Goal: Information Seeking & Learning: Find contact information

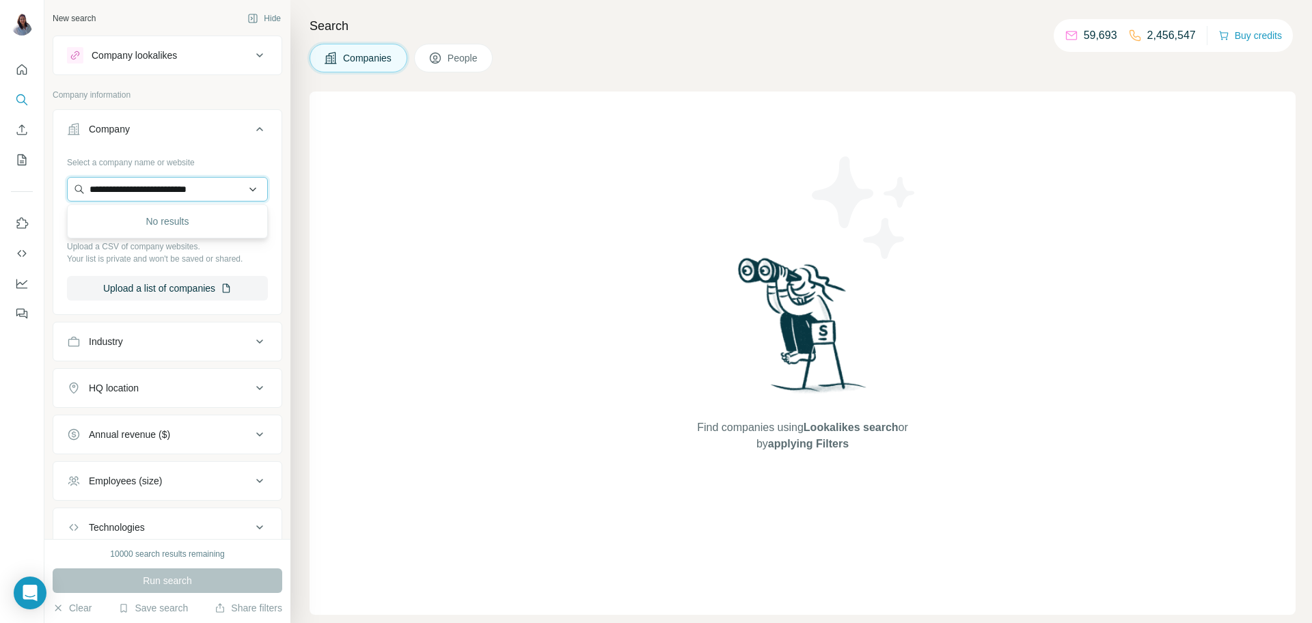
click at [231, 188] on input "**********" at bounding box center [167, 189] width 201 height 25
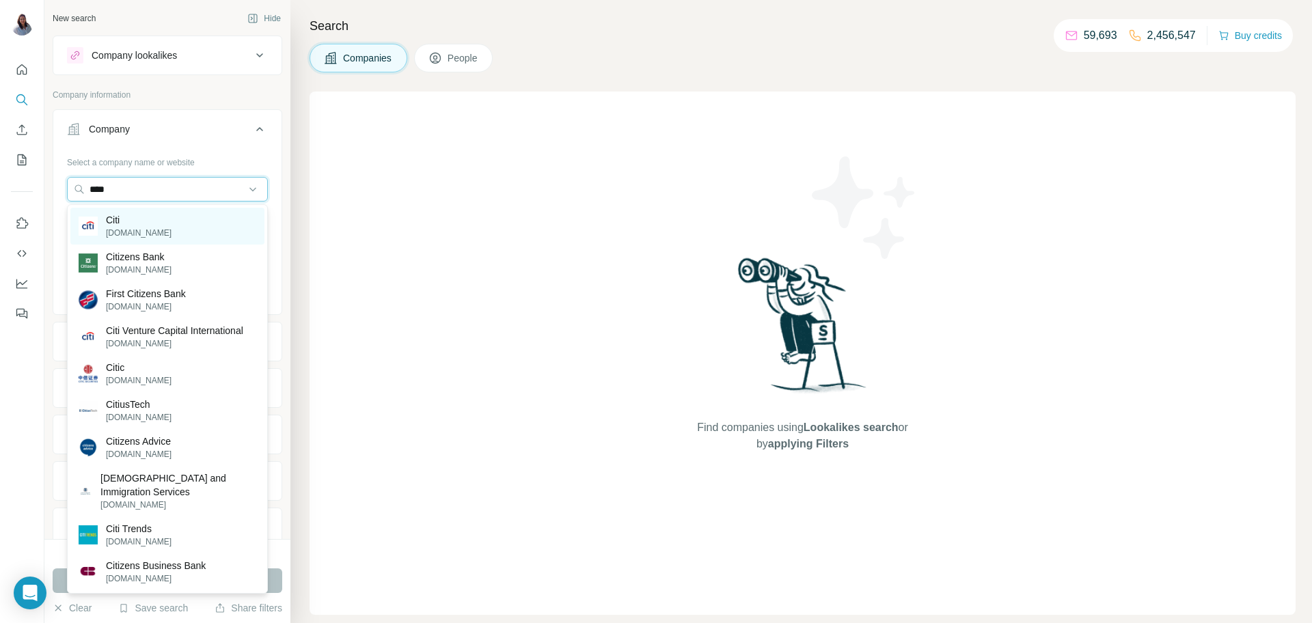
type input "****"
click at [192, 232] on div "Citi citigroup.com" at bounding box center [167, 226] width 194 height 37
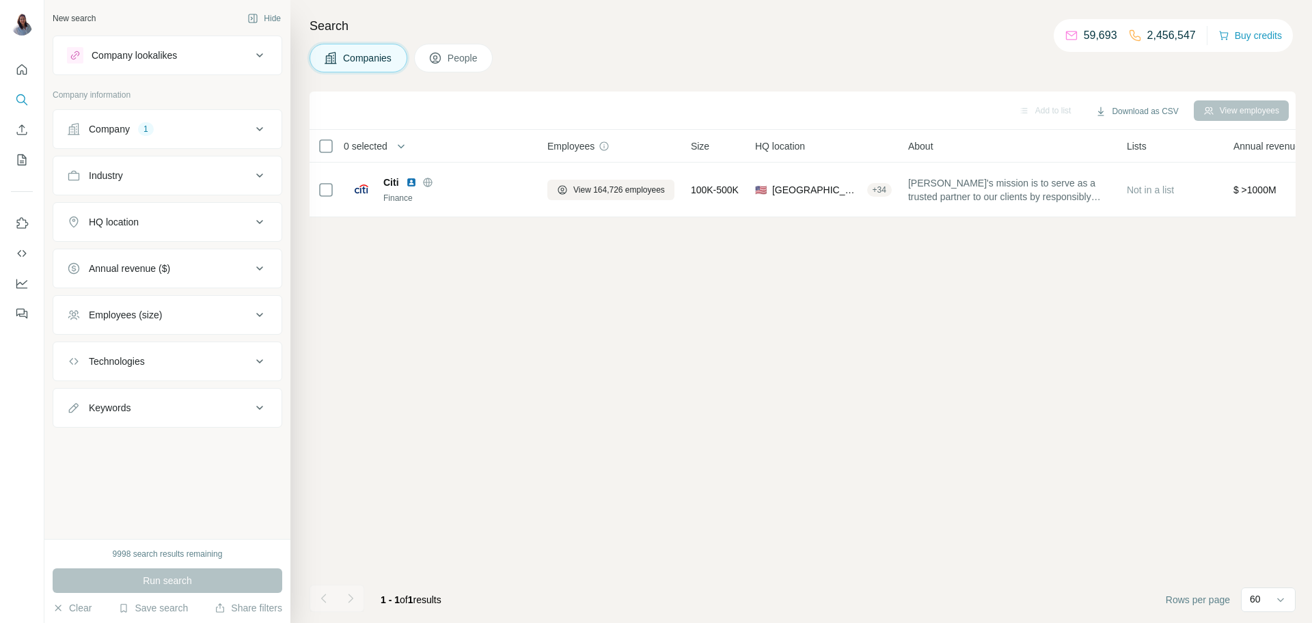
click at [260, 225] on icon at bounding box center [259, 222] width 16 height 16
click at [181, 266] on input "text" at bounding box center [167, 256] width 201 height 25
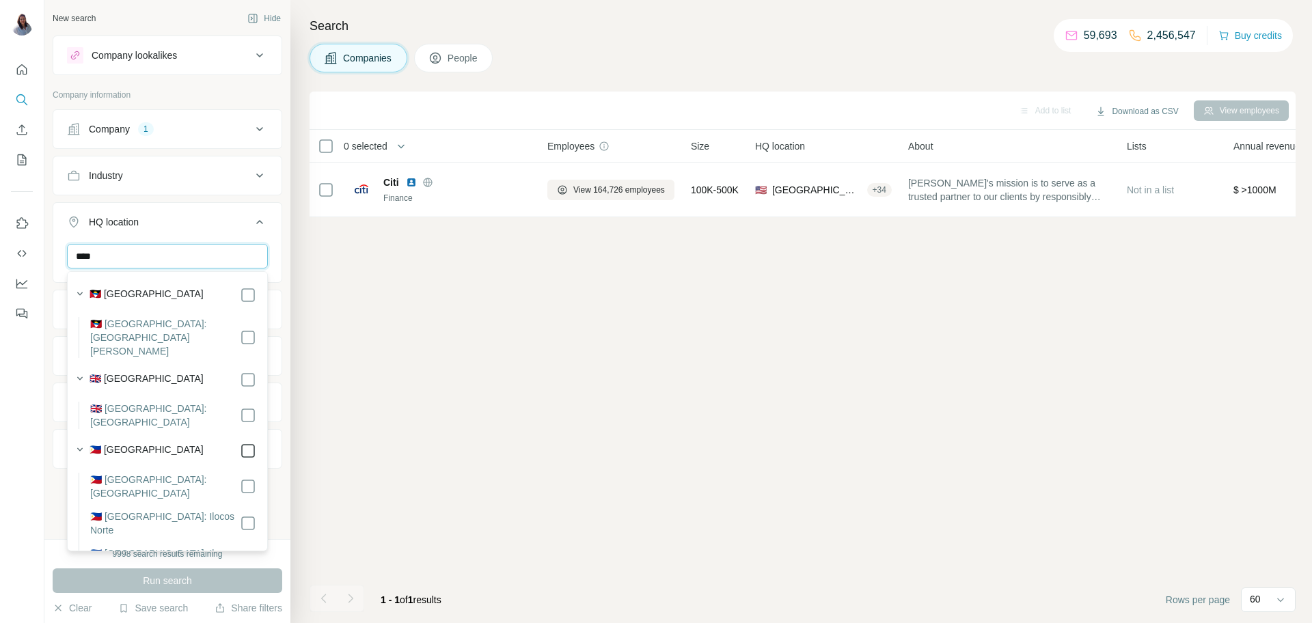
type input "****"
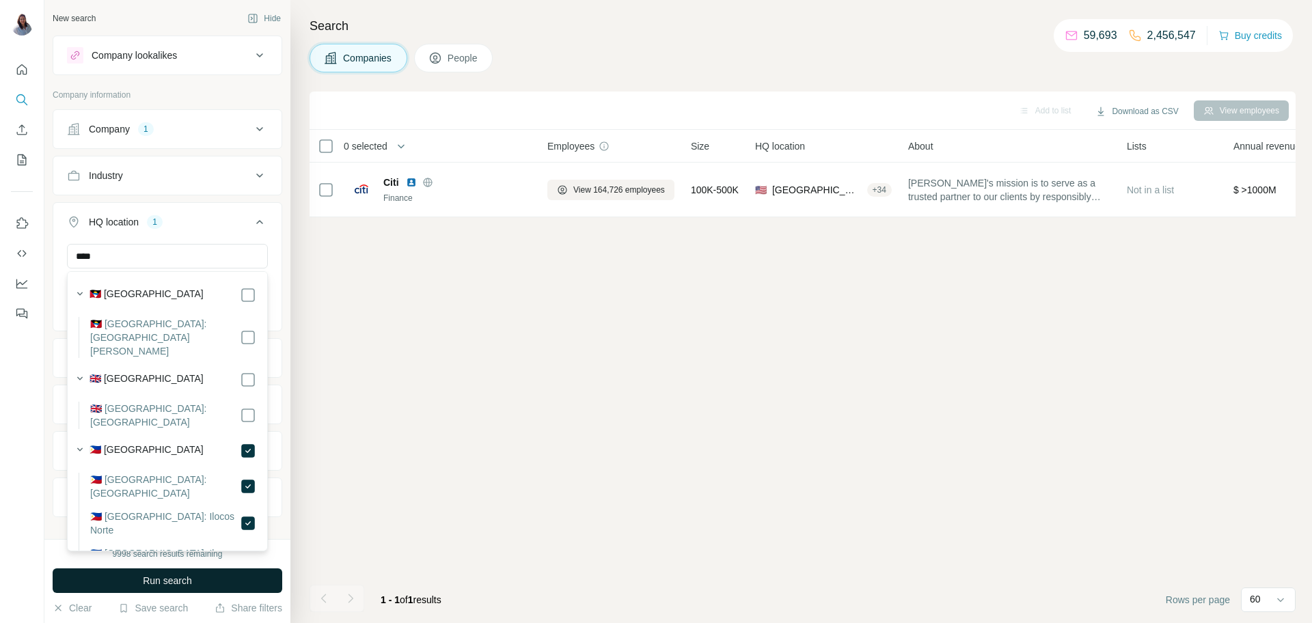
click at [181, 591] on button "Run search" at bounding box center [168, 580] width 230 height 25
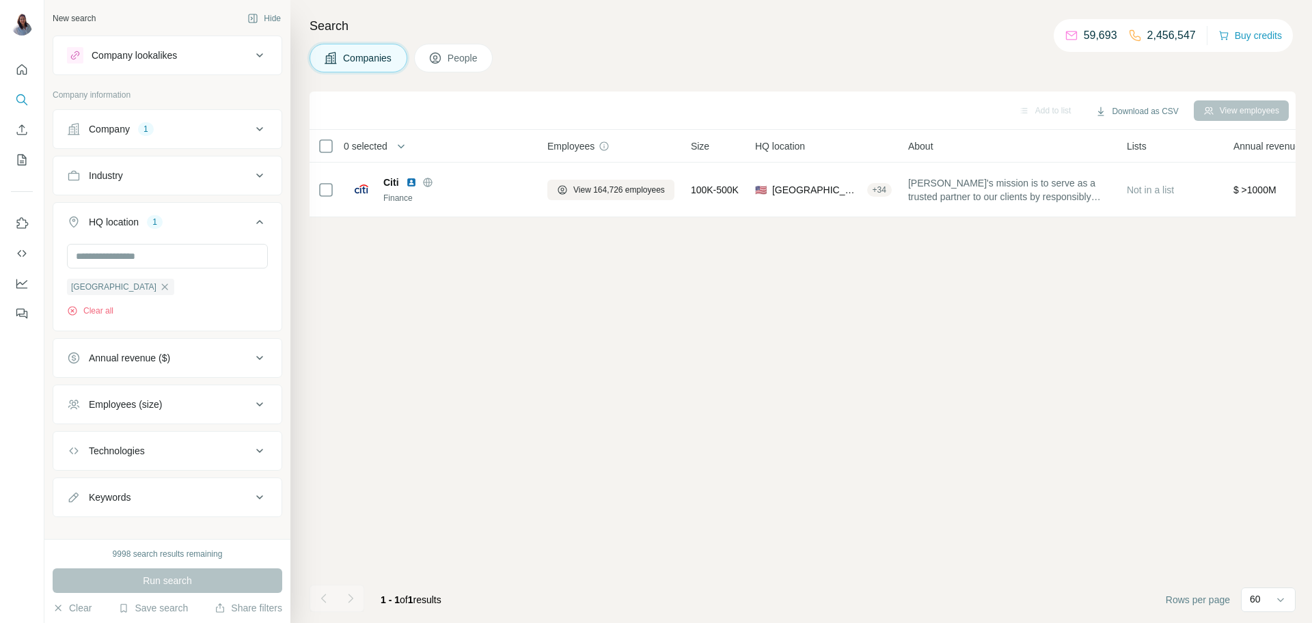
click at [442, 62] on icon at bounding box center [435, 58] width 14 height 14
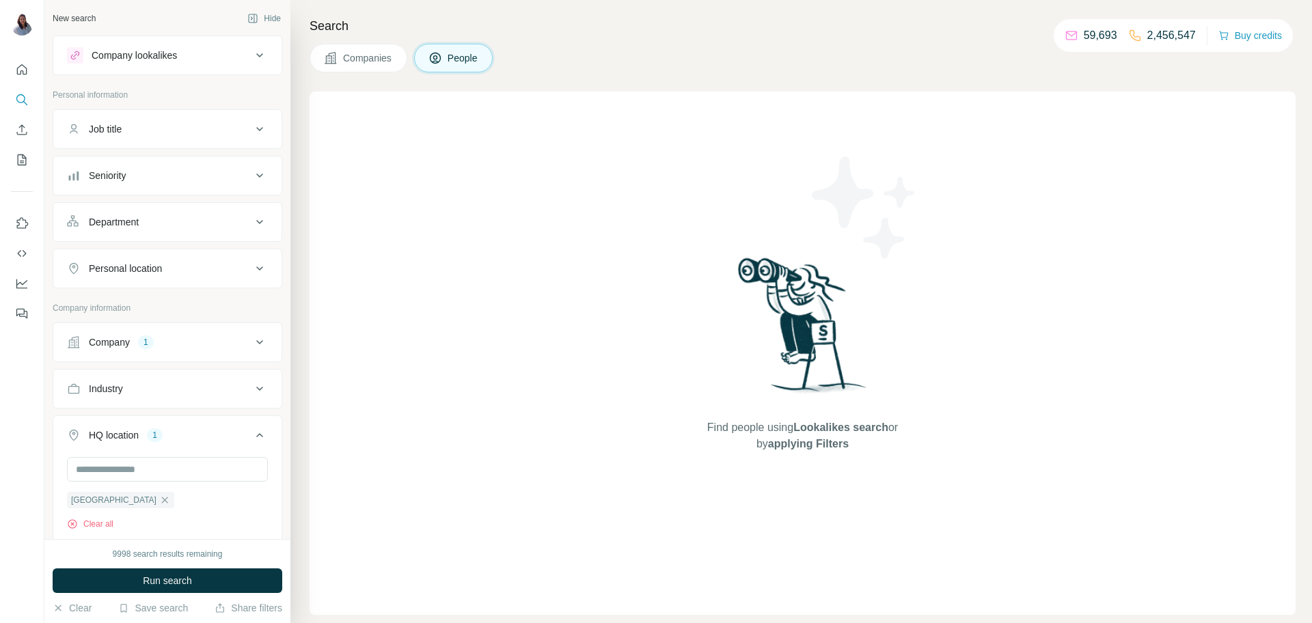
click at [253, 57] on icon at bounding box center [259, 55] width 16 height 16
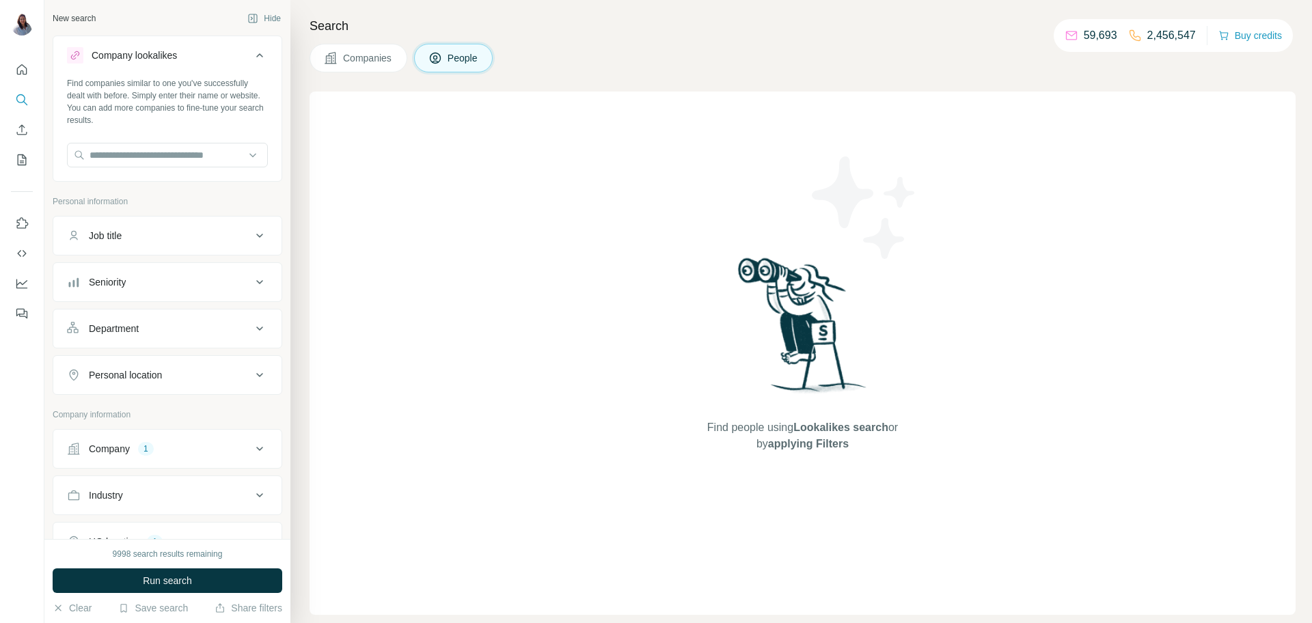
click at [253, 57] on icon at bounding box center [259, 55] width 16 height 16
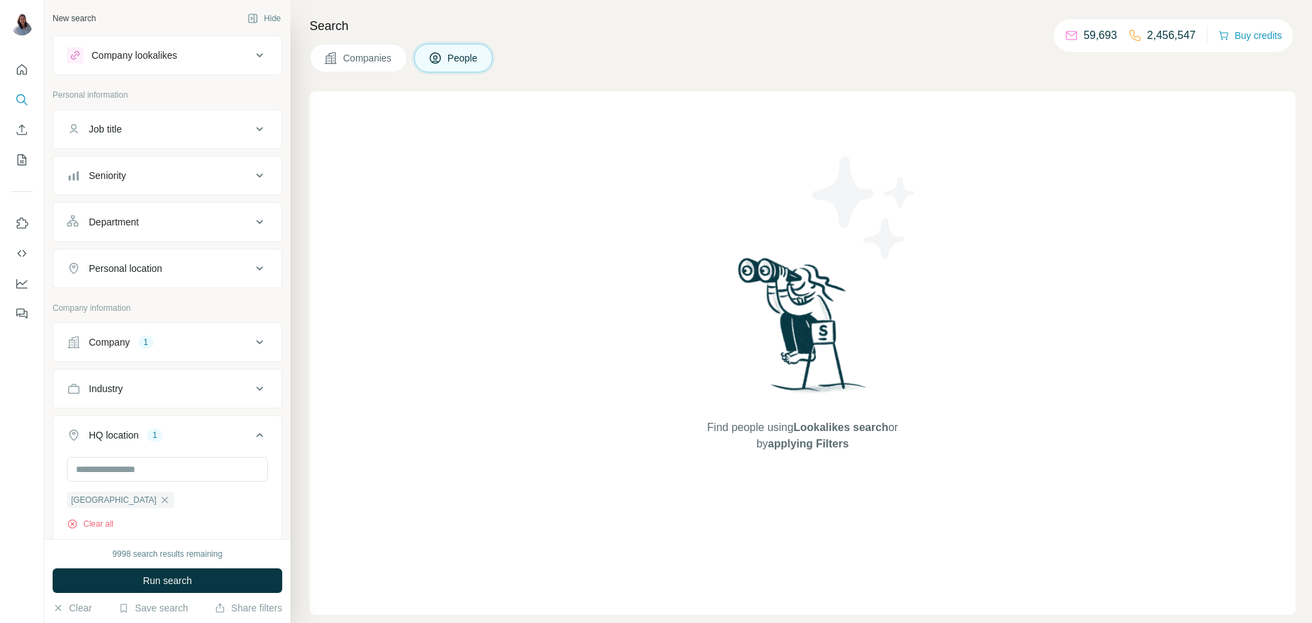
click at [262, 125] on icon at bounding box center [259, 129] width 16 height 16
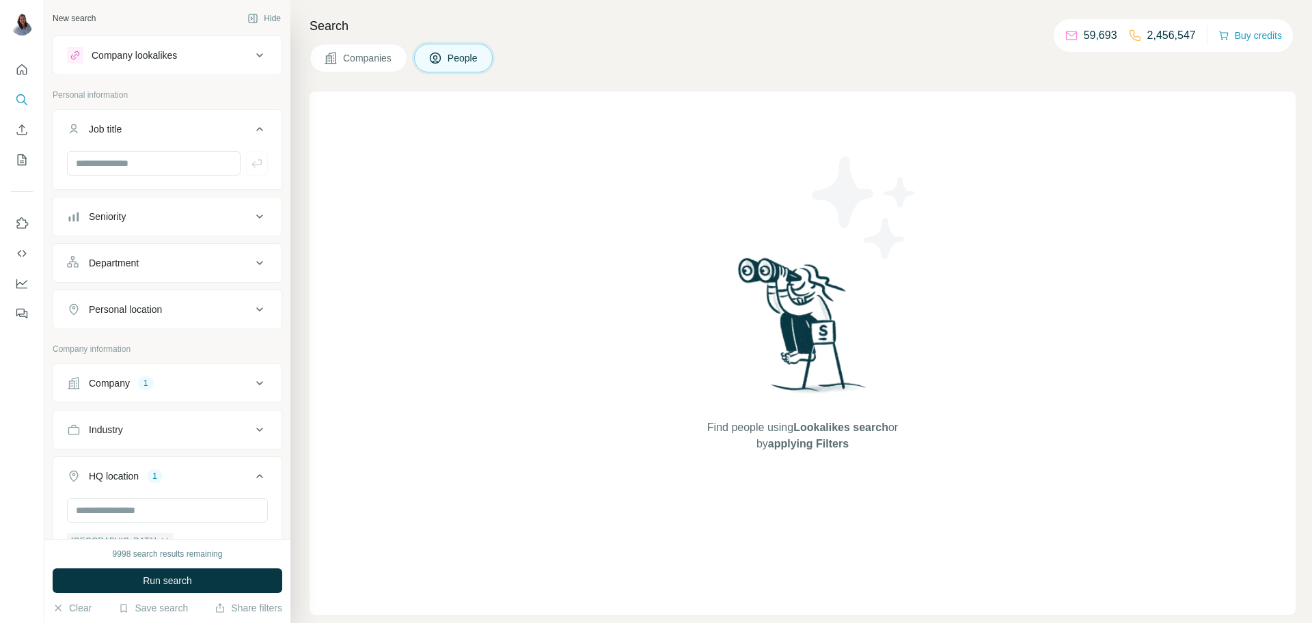
click at [247, 229] on button "Seniority" at bounding box center [167, 216] width 228 height 33
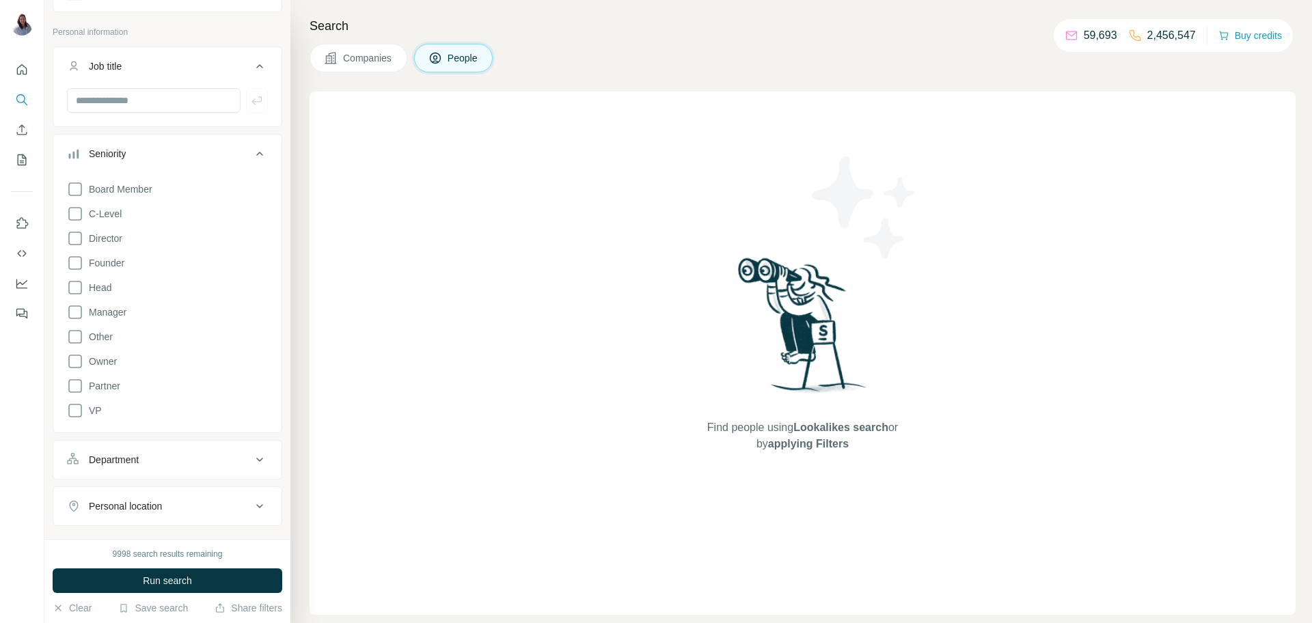
scroll to position [64, 0]
click at [257, 445] on button "Department" at bounding box center [167, 459] width 228 height 33
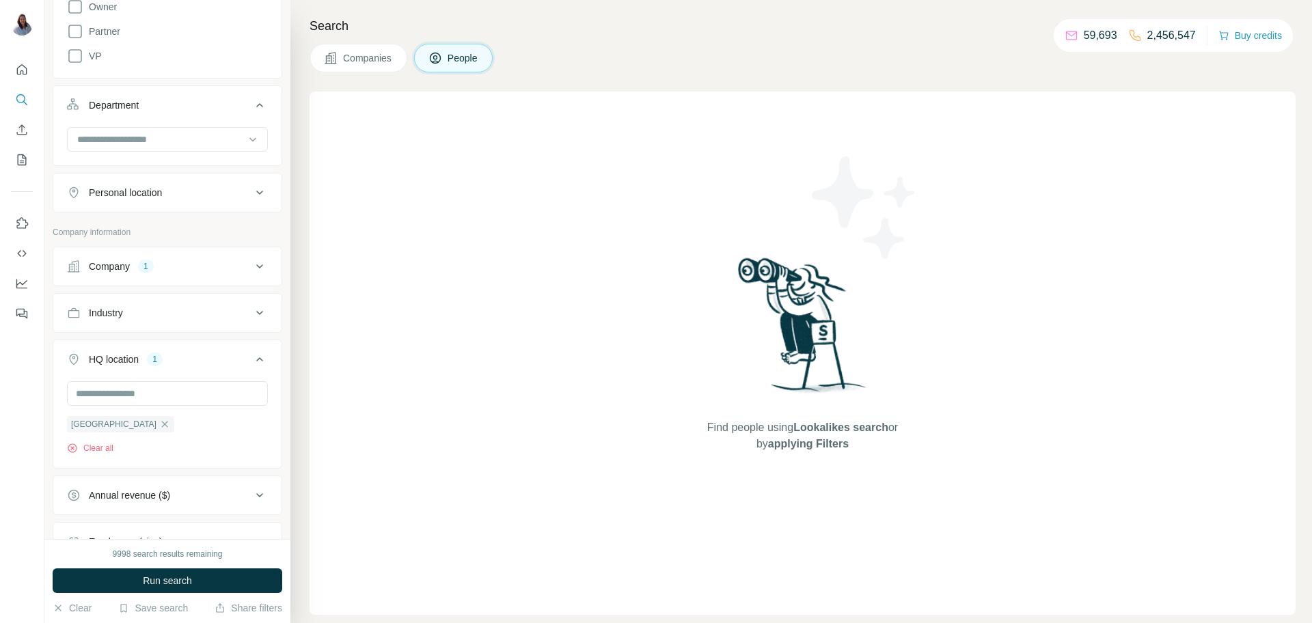
scroll to position [420, 0]
click at [253, 192] on icon at bounding box center [259, 190] width 16 height 16
